Goal: Task Accomplishment & Management: Use online tool/utility

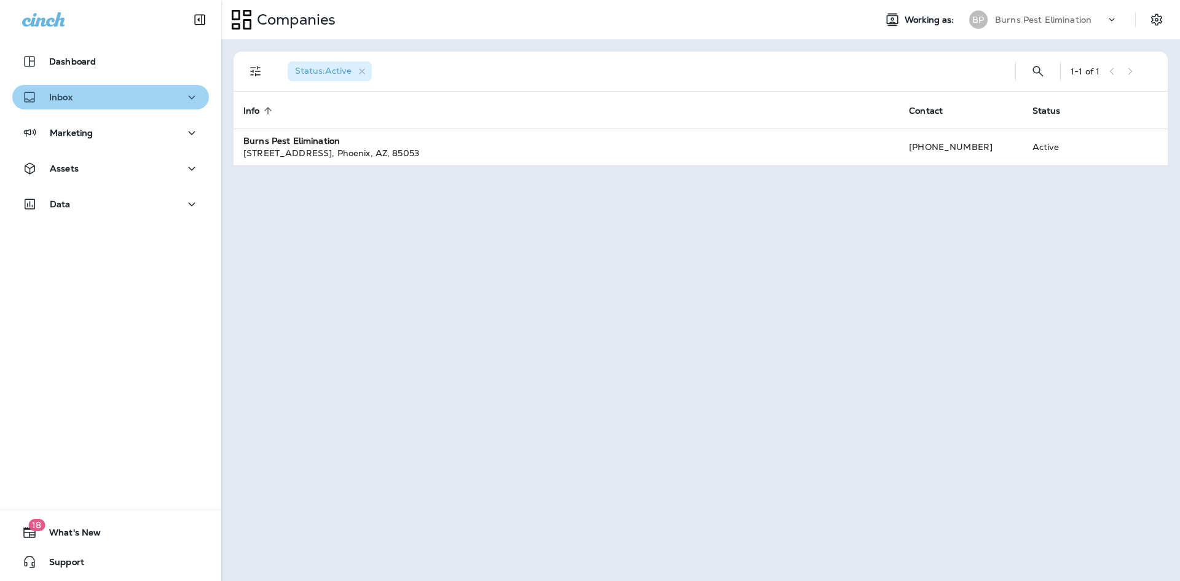
click at [147, 104] on div "Inbox" at bounding box center [110, 97] width 177 height 15
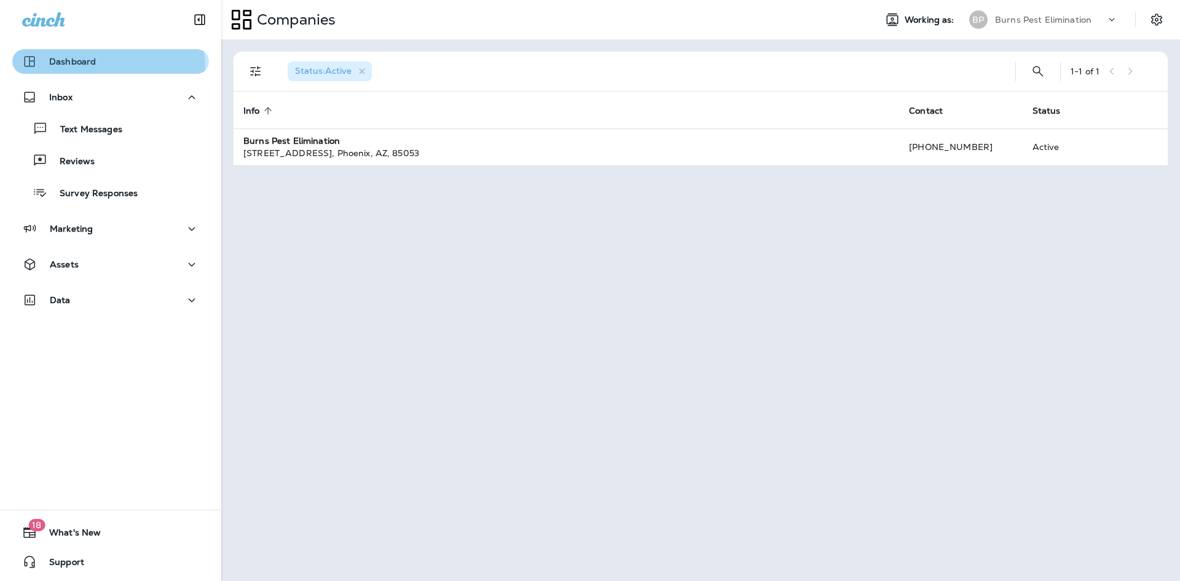
click at [93, 68] on div "Dashboard" at bounding box center [59, 61] width 74 height 15
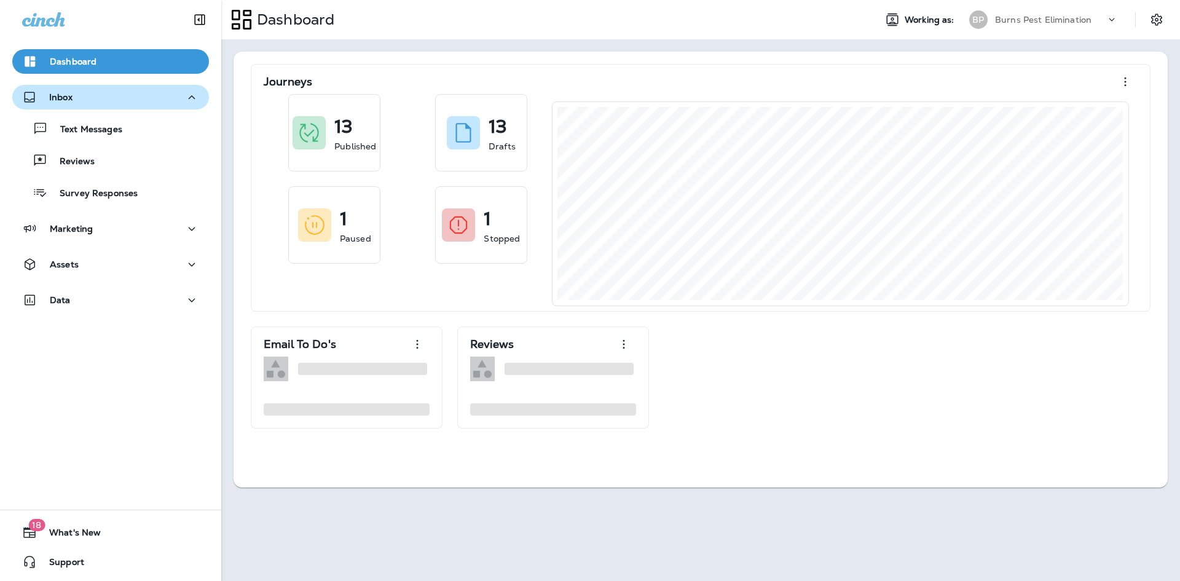
click at [97, 101] on div "Inbox" at bounding box center [110, 97] width 177 height 15
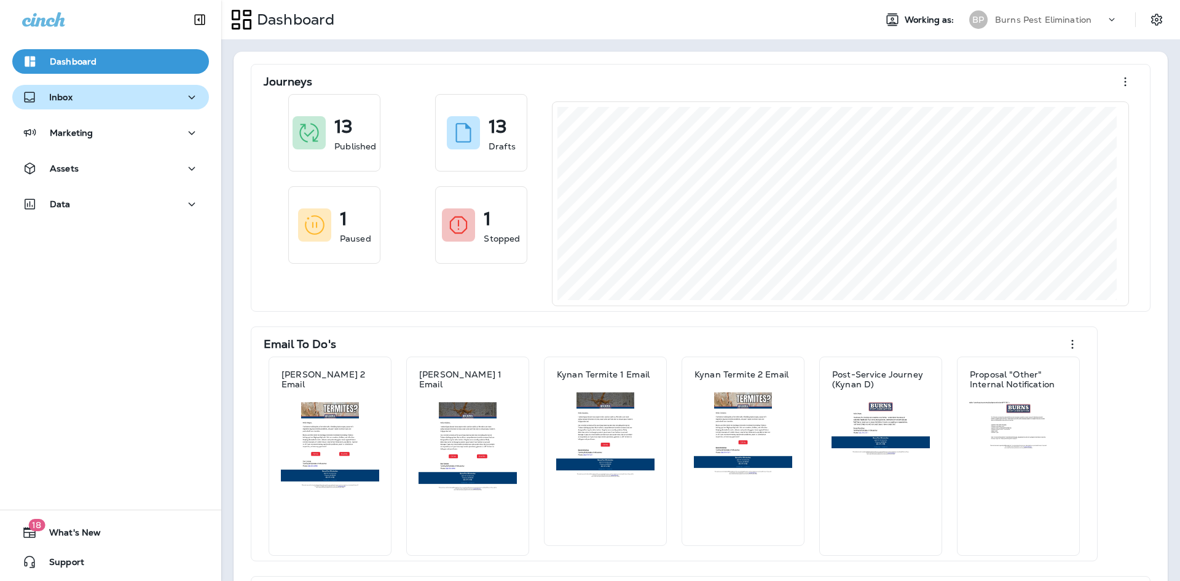
click at [97, 101] on div "Inbox" at bounding box center [110, 97] width 177 height 15
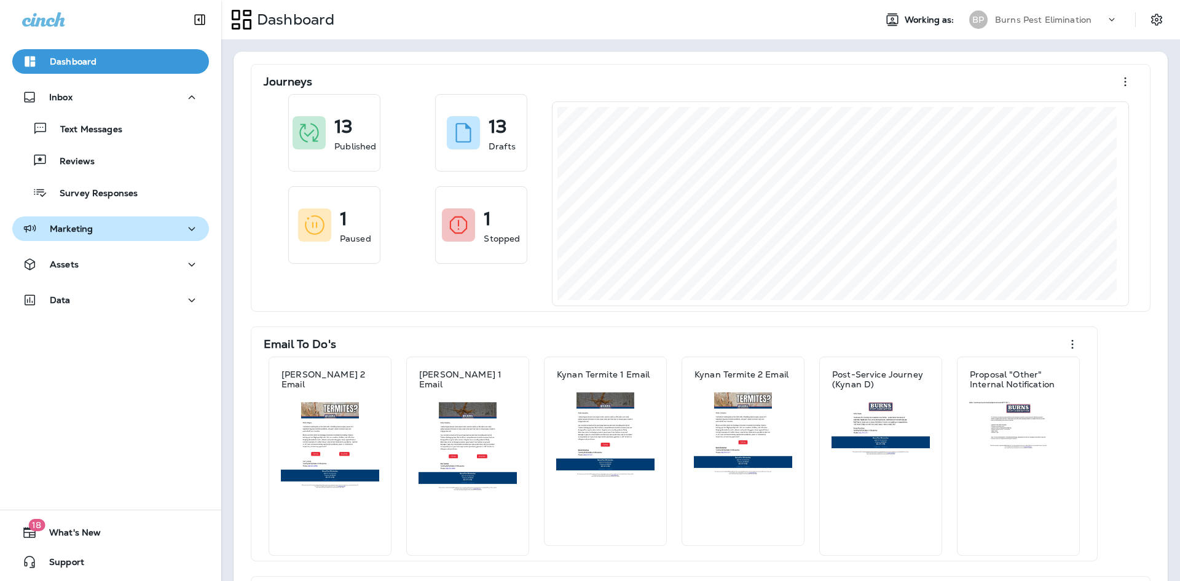
click at [98, 226] on div "Marketing" at bounding box center [110, 228] width 177 height 15
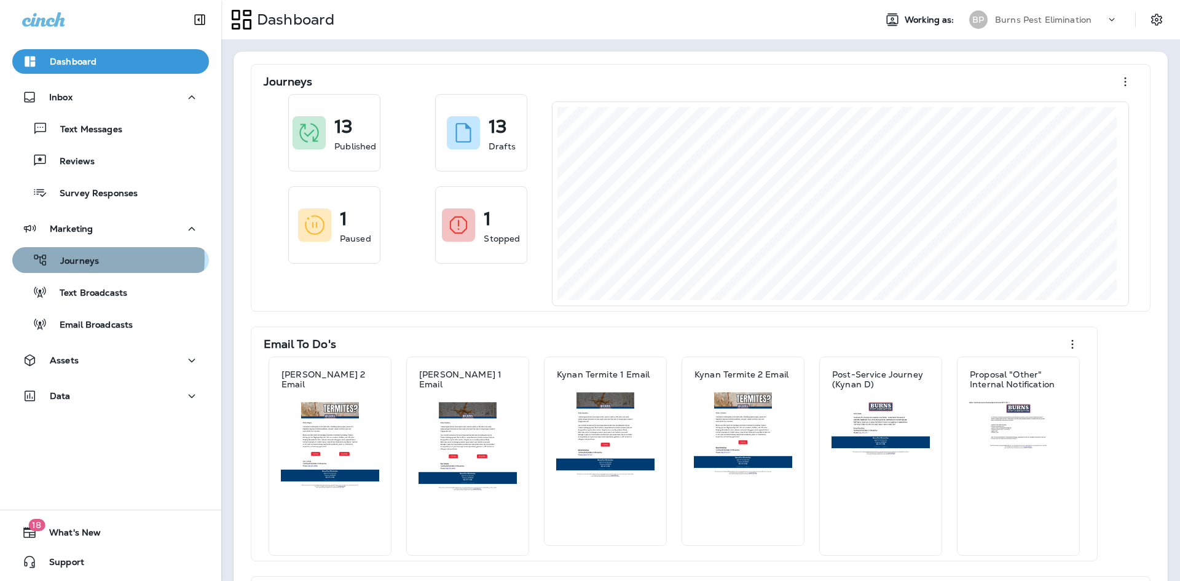
click at [103, 259] on div "Journeys" at bounding box center [110, 260] width 187 height 18
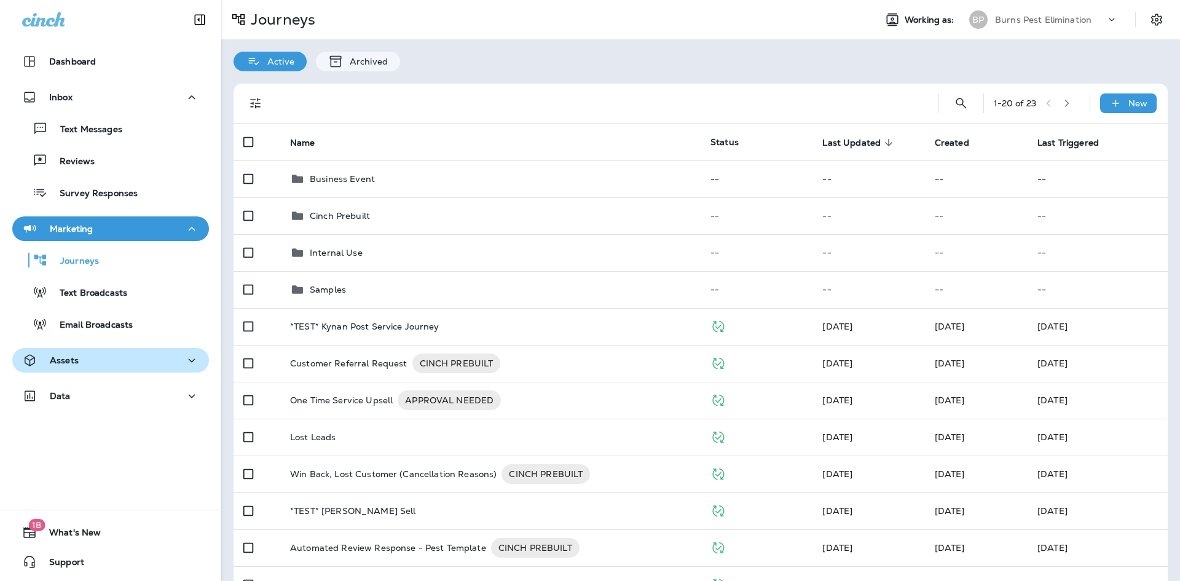
click at [112, 353] on div "Assets" at bounding box center [110, 360] width 177 height 15
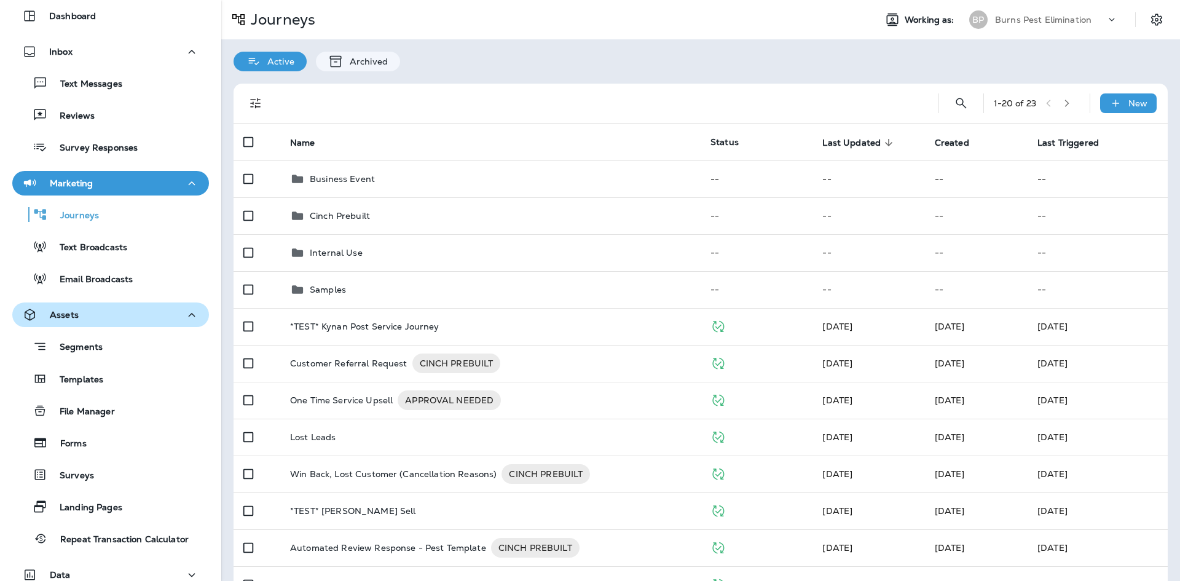
scroll to position [123, 0]
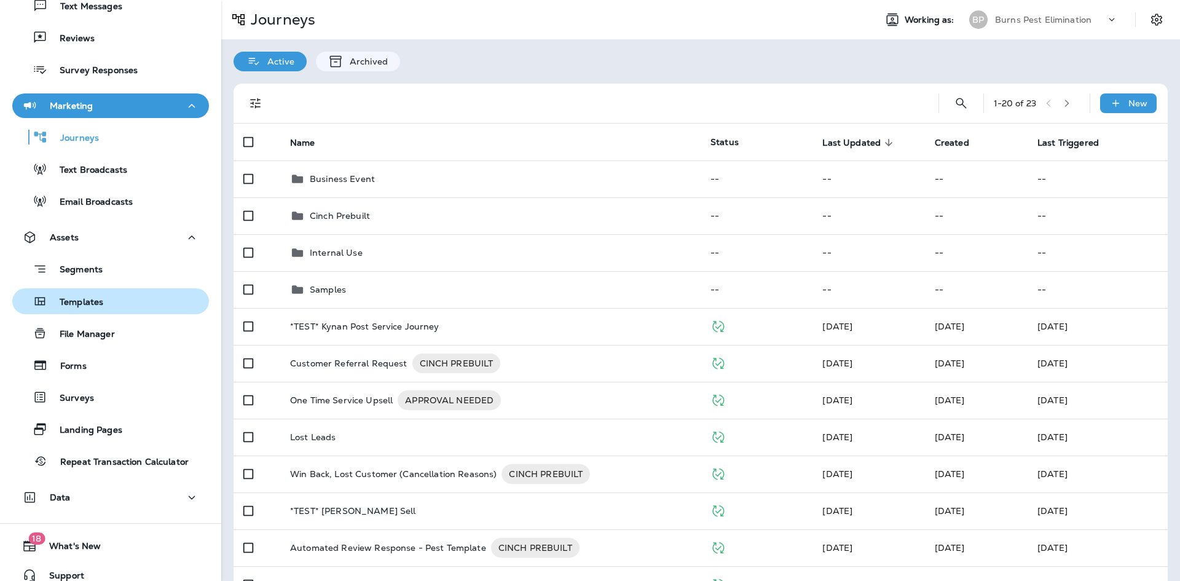
click at [112, 302] on div "Templates" at bounding box center [110, 301] width 187 height 18
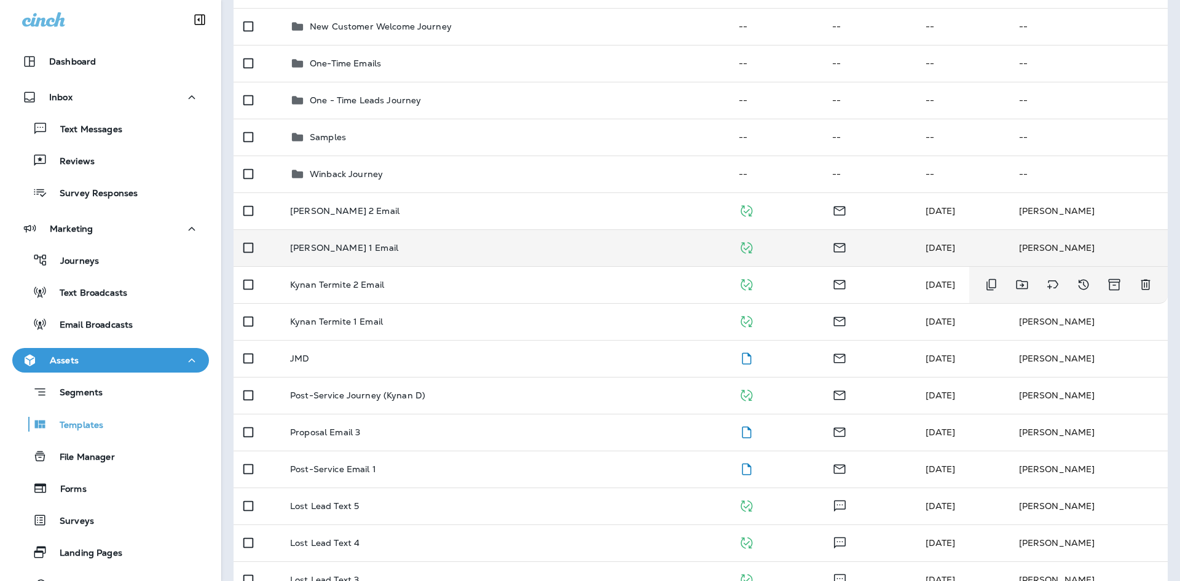
scroll to position [246, 0]
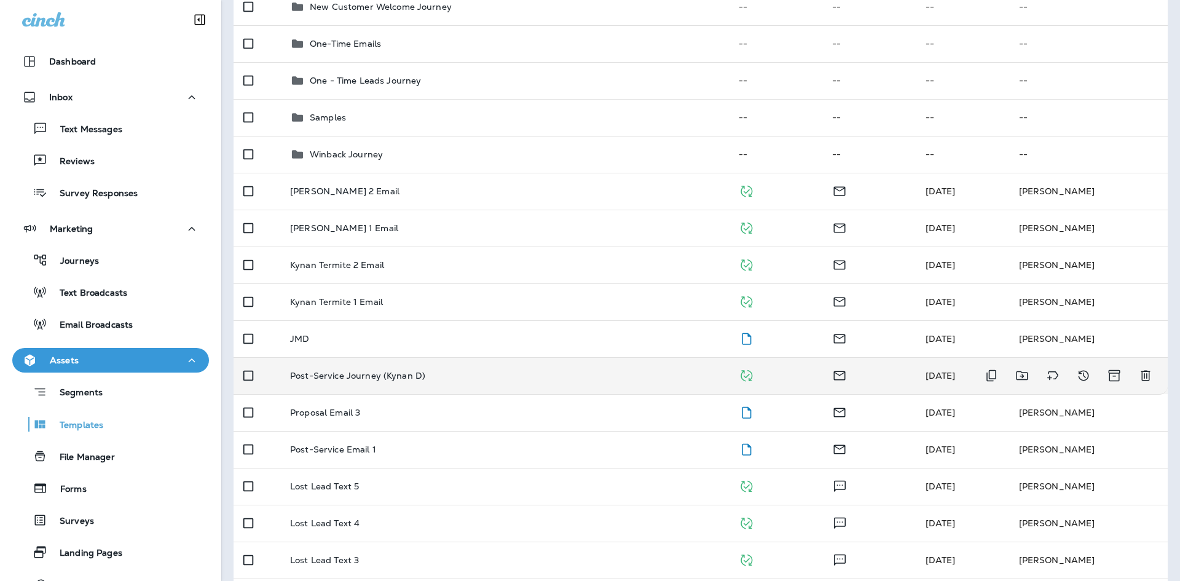
click at [375, 379] on p "Post-Service Journey (Kynan D)" at bounding box center [357, 375] width 135 height 10
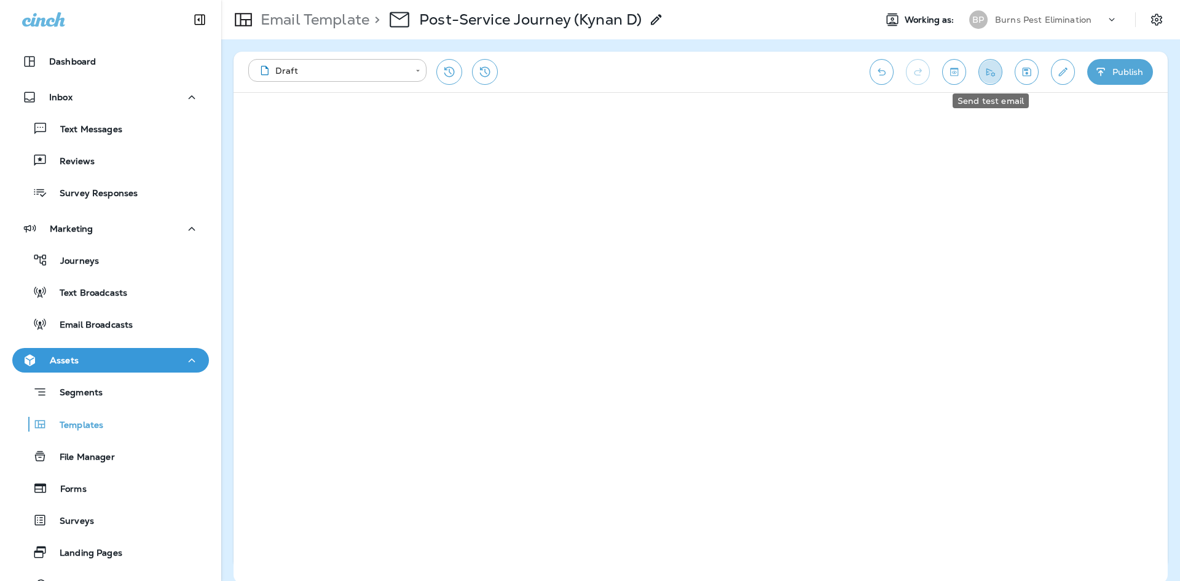
click at [996, 71] on icon "Send test email" at bounding box center [990, 72] width 13 height 12
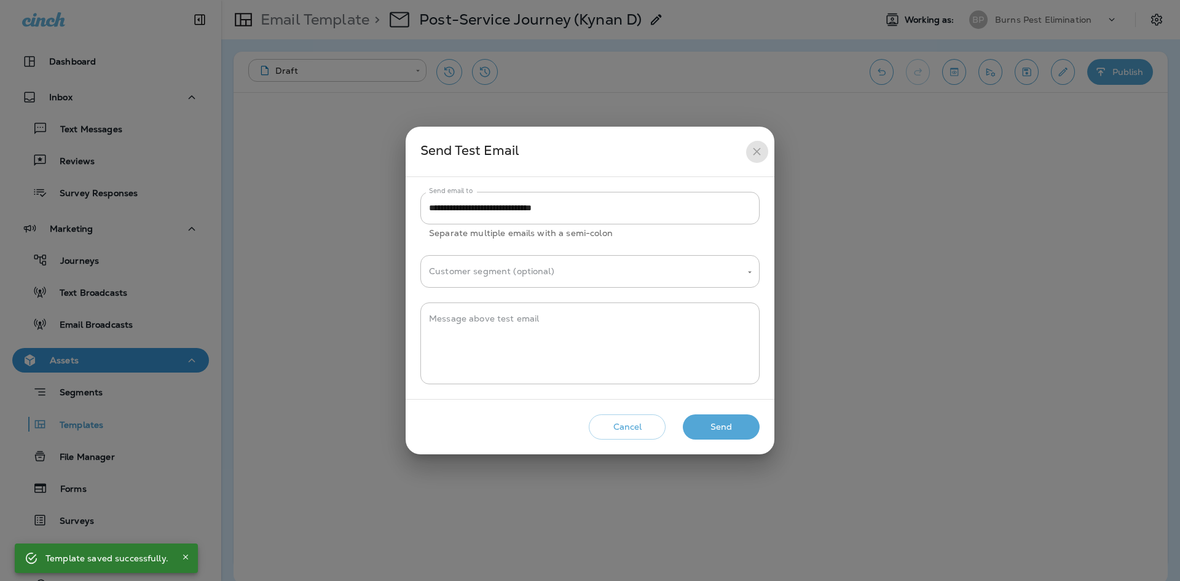
click at [761, 153] on icon "close" at bounding box center [756, 151] width 13 height 13
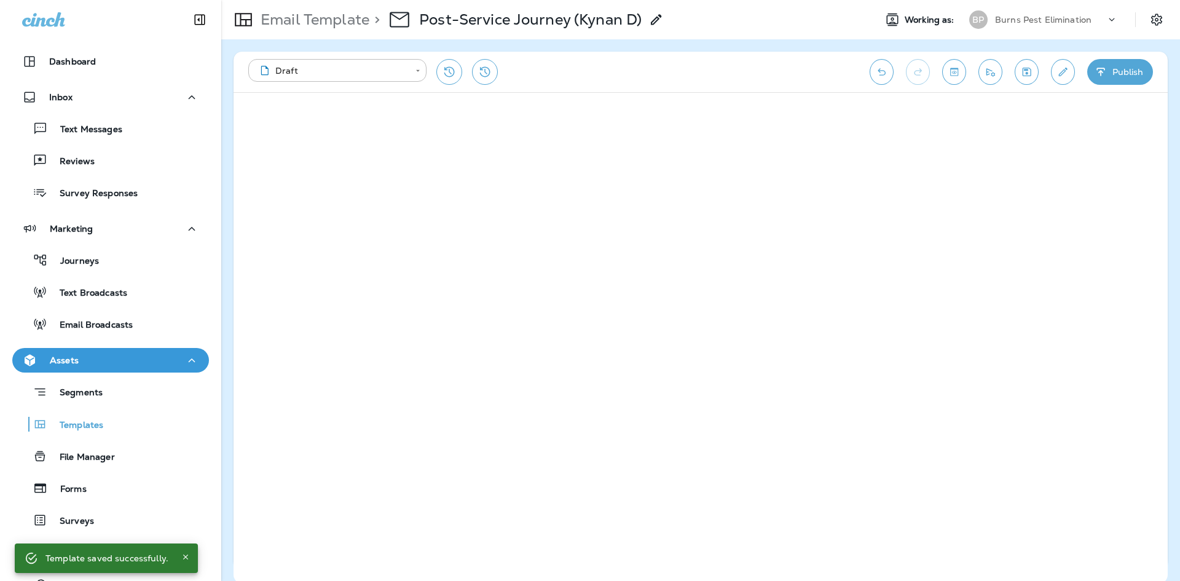
click at [952, 72] on icon "Toggle preview" at bounding box center [954, 72] width 8 height 8
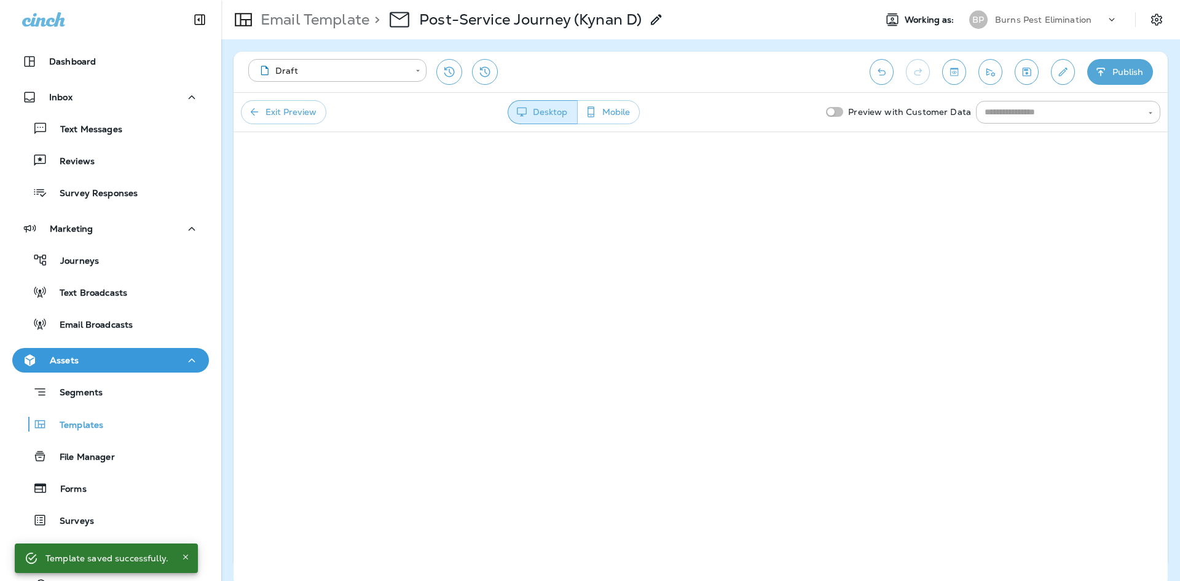
click at [588, 106] on icon "button" at bounding box center [590, 112] width 13 height 12
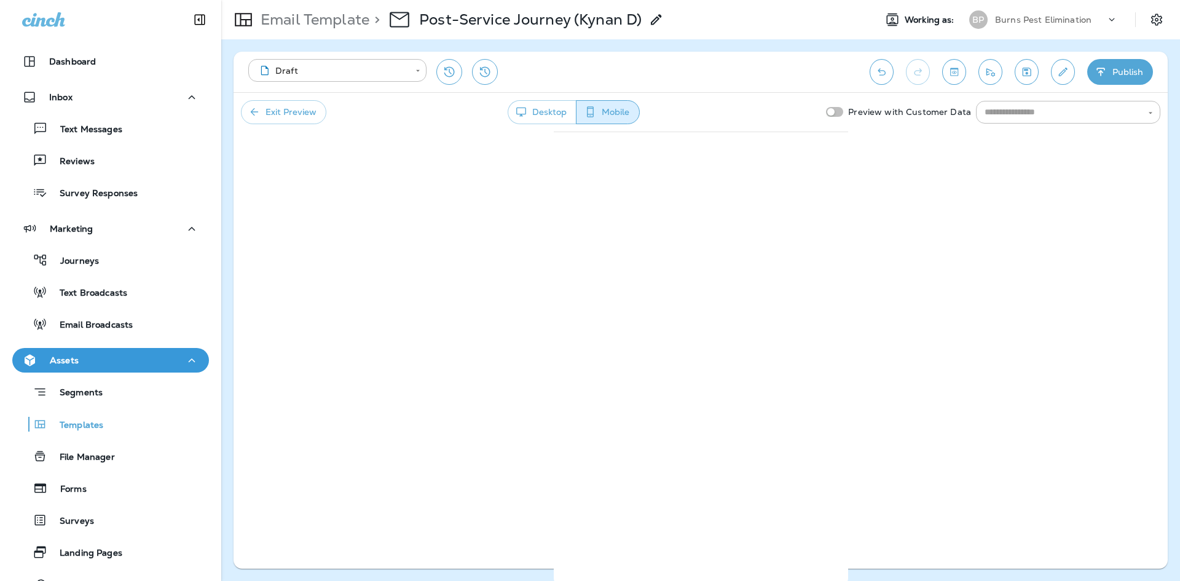
click at [544, 108] on button "Desktop" at bounding box center [542, 112] width 69 height 24
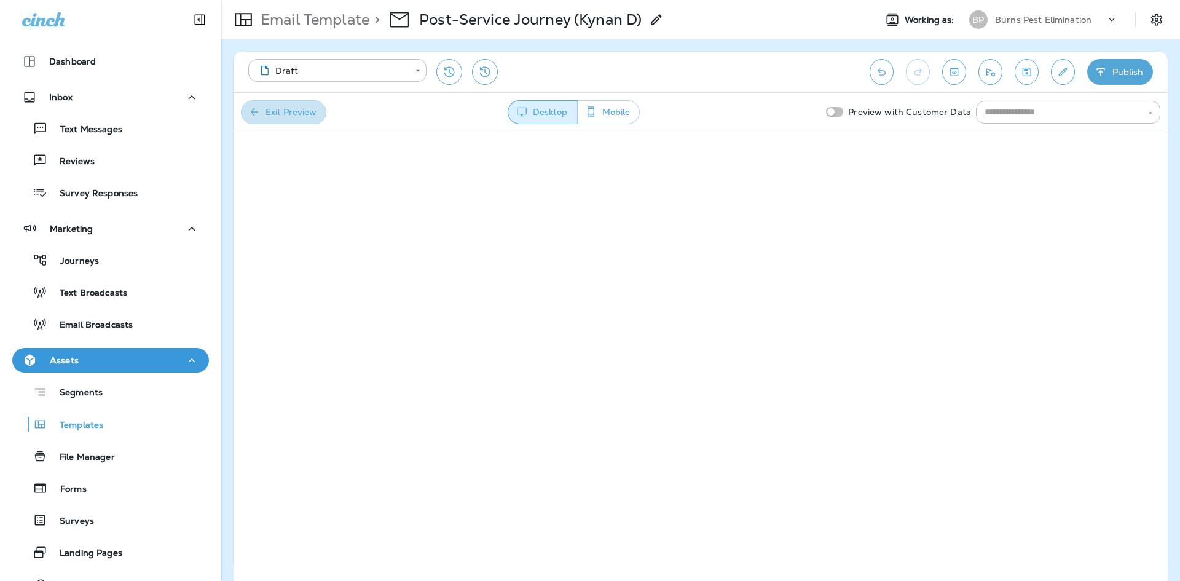
click at [262, 114] on button "Exit Preview" at bounding box center [283, 112] width 85 height 24
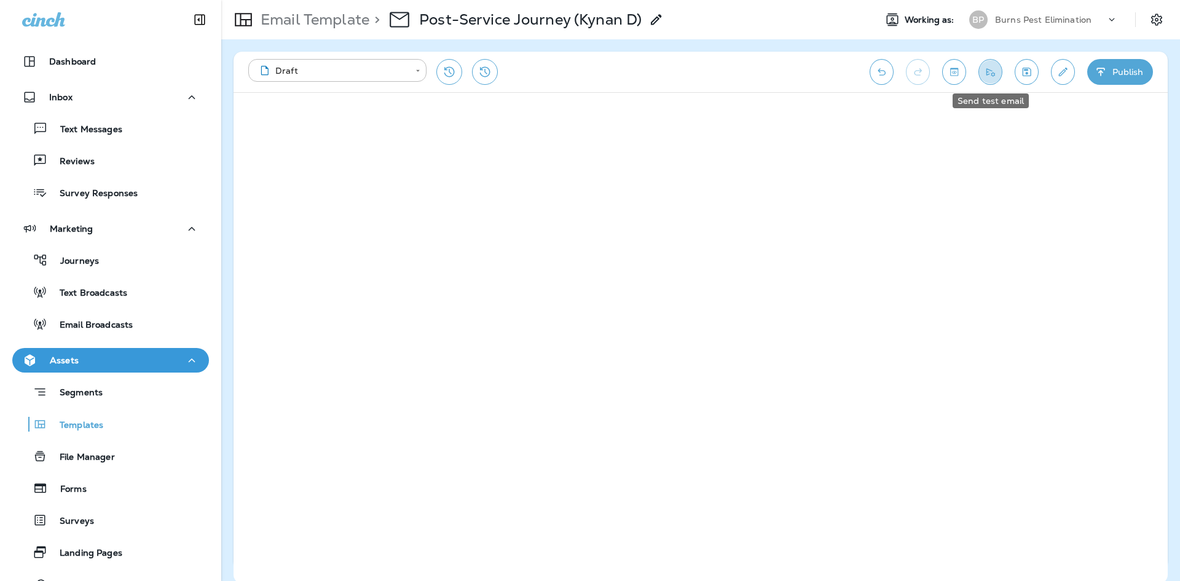
click at [987, 73] on icon "Send test email" at bounding box center [990, 72] width 13 height 12
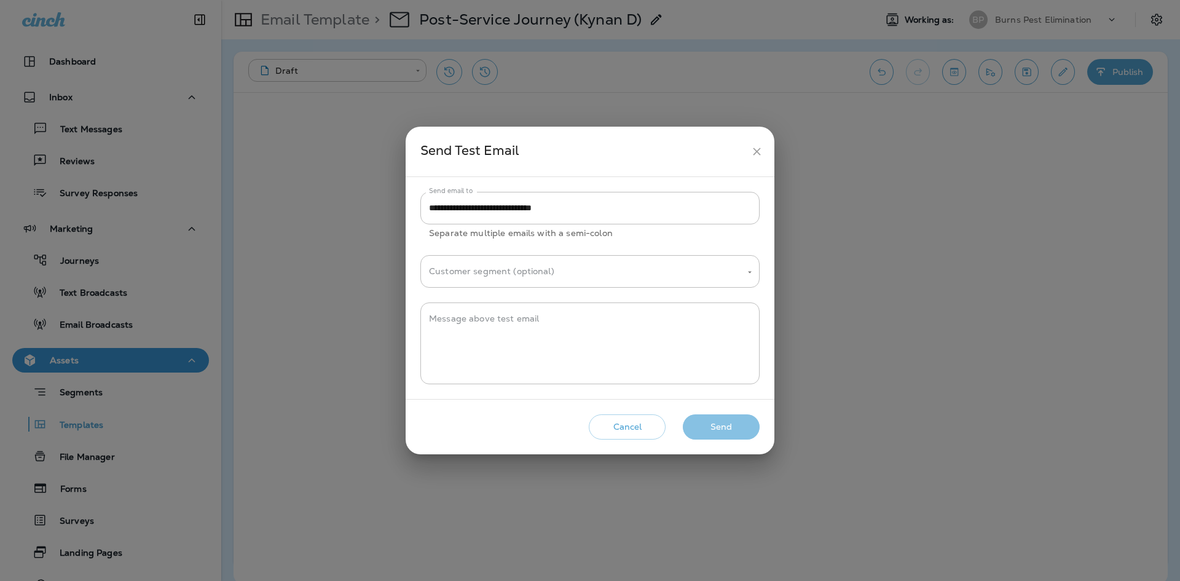
click at [718, 429] on button "Send" at bounding box center [721, 426] width 77 height 25
